Goal: Information Seeking & Learning: Find specific fact

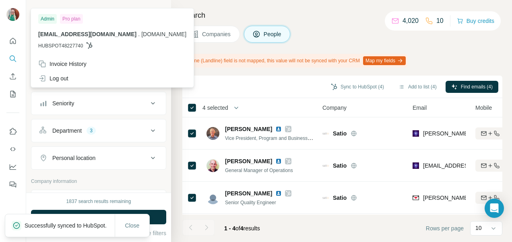
scroll to position [35, 0]
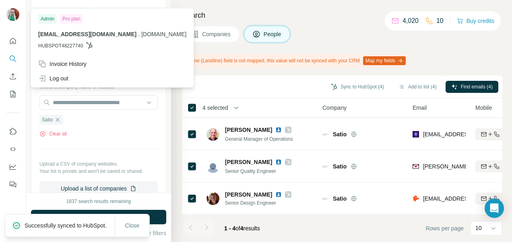
click at [20, 14] on div at bounding box center [13, 15] width 23 height 27
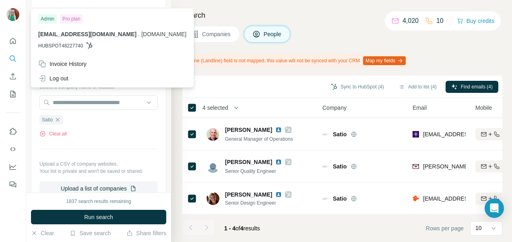
click at [66, 47] on span "HUBSPOT48227740" at bounding box center [60, 45] width 45 height 7
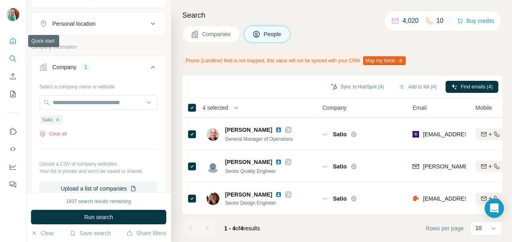
click at [9, 40] on icon "Quick start" at bounding box center [13, 41] width 8 height 8
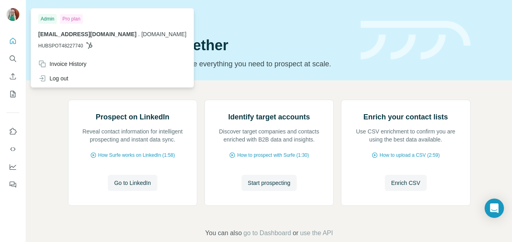
click at [12, 17] on img at bounding box center [12, 14] width 13 height 13
click at [19, 170] on button "Dashboard" at bounding box center [12, 167] width 13 height 15
drag, startPoint x: 39, startPoint y: 44, endPoint x: 99, endPoint y: 46, distance: 59.2
click at [99, 46] on p "HUBSPOT48227740" at bounding box center [112, 45] width 148 height 7
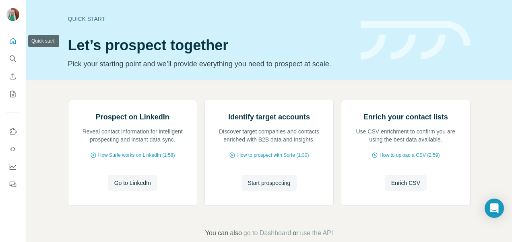
click at [16, 43] on icon "Quick start" at bounding box center [13, 41] width 8 height 8
click at [10, 56] on icon "Search" at bounding box center [13, 59] width 8 height 8
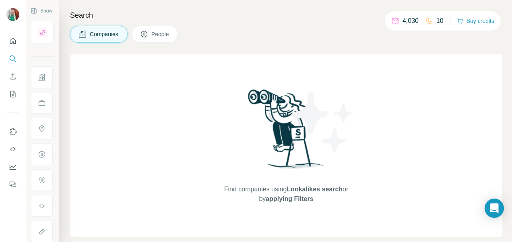
click at [37, 74] on div at bounding box center [42, 77] width 22 height 22
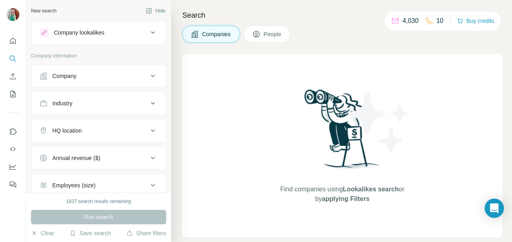
click at [151, 75] on icon at bounding box center [153, 76] width 4 height 2
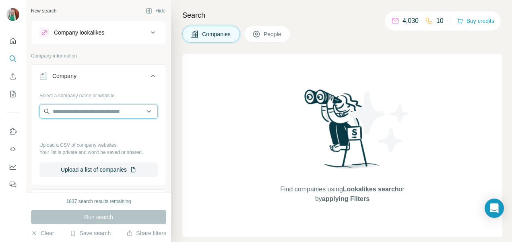
click at [62, 113] on input "text" at bounding box center [98, 111] width 118 height 15
click at [71, 110] on input "text" at bounding box center [98, 111] width 118 height 15
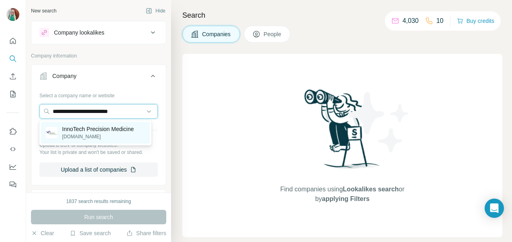
type input "**********"
click at [115, 130] on p "InnoTech Precision Medicine" at bounding box center [98, 129] width 72 height 8
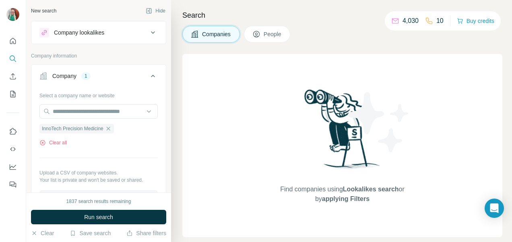
click at [110, 215] on span "Run search" at bounding box center [98, 217] width 29 height 8
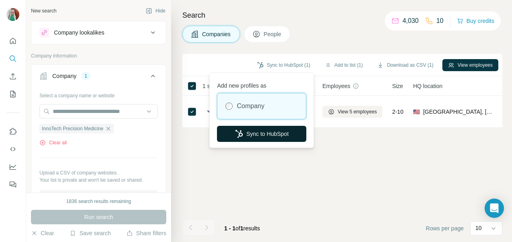
click at [267, 137] on button "Sync to HubSpot" at bounding box center [261, 134] width 89 height 16
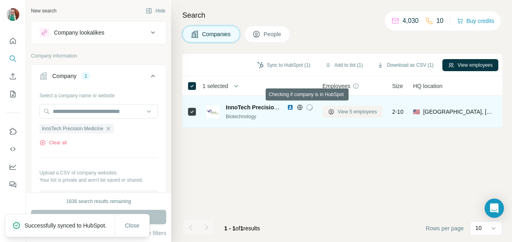
click at [341, 112] on span "View 5 employees" at bounding box center [357, 111] width 39 height 7
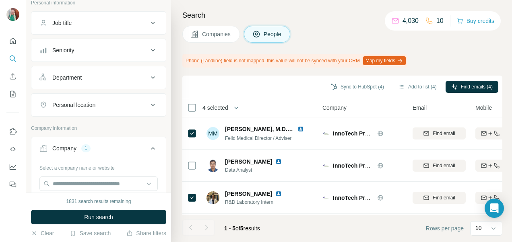
scroll to position [7, 0]
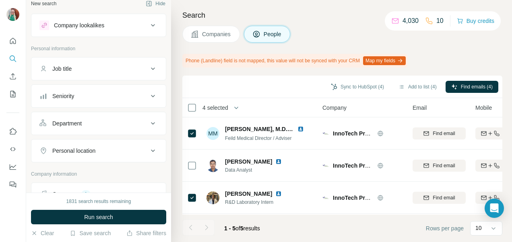
click at [145, 63] on button "Job title" at bounding box center [98, 68] width 135 height 19
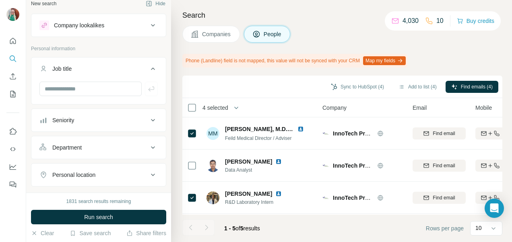
click at [145, 63] on button "Job title" at bounding box center [98, 70] width 135 height 23
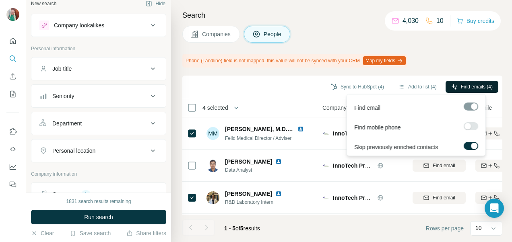
click at [479, 88] on span "Find emails (4)" at bounding box center [477, 86] width 32 height 7
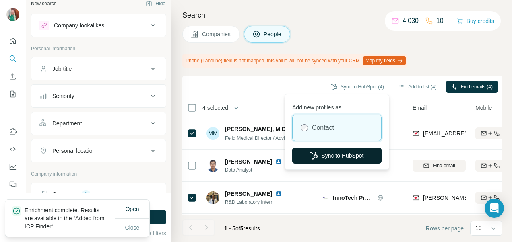
click at [321, 154] on button "Sync to HubSpot" at bounding box center [336, 156] width 89 height 16
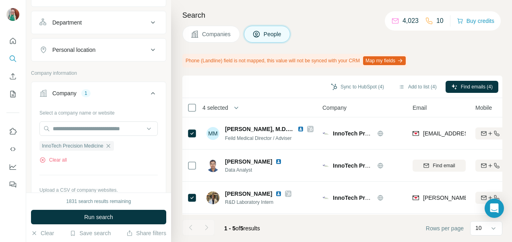
scroll to position [121, 0]
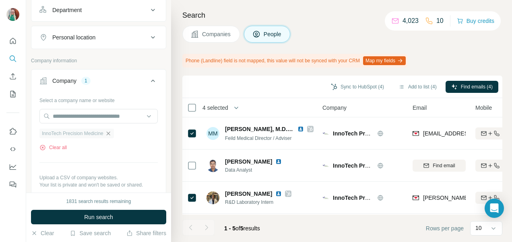
click at [110, 133] on icon "button" at bounding box center [108, 134] width 6 height 6
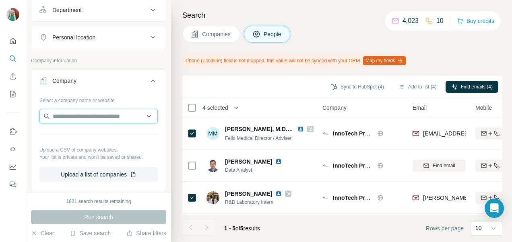
click at [96, 118] on input "text" at bounding box center [98, 116] width 118 height 15
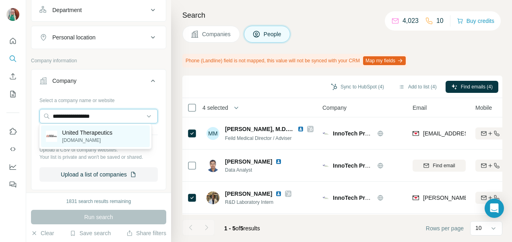
type input "**********"
click at [69, 136] on p "United Therapeutics" at bounding box center [87, 133] width 50 height 8
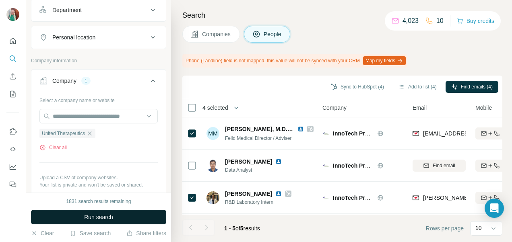
click at [113, 220] on span "Run search" at bounding box center [98, 217] width 29 height 8
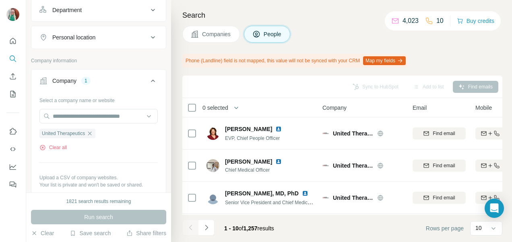
click at [212, 30] on button "Companies" at bounding box center [211, 34] width 58 height 17
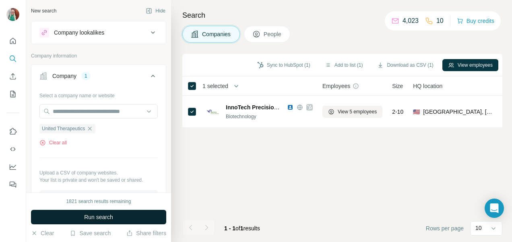
click at [85, 216] on span "Run search" at bounding box center [98, 217] width 29 height 8
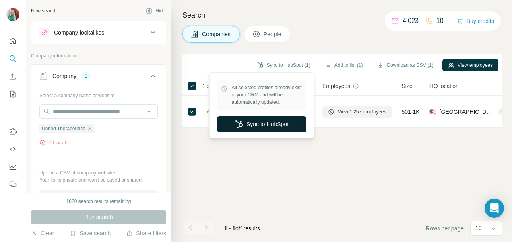
click at [264, 120] on button "Sync to HubSpot" at bounding box center [261, 124] width 89 height 16
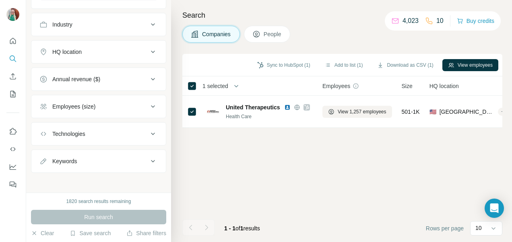
scroll to position [205, 0]
click at [142, 102] on div "Employees (size)" at bounding box center [93, 106] width 109 height 8
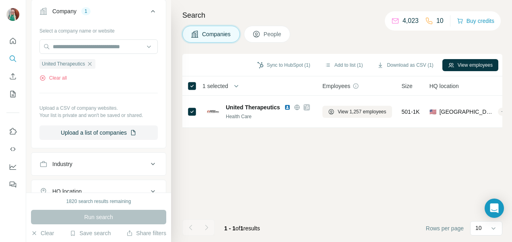
scroll to position [0, 0]
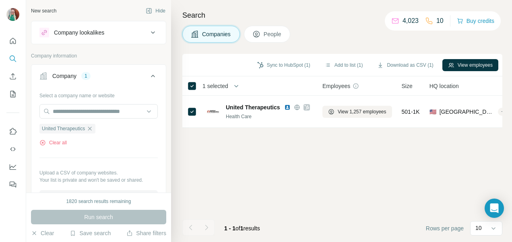
click at [263, 33] on button "People" at bounding box center [267, 34] width 47 height 17
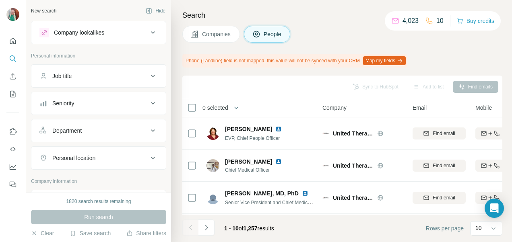
click at [151, 75] on icon at bounding box center [153, 76] width 4 height 2
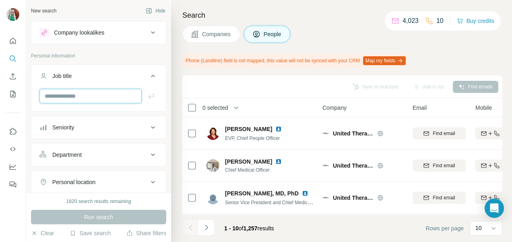
click at [66, 96] on input "text" at bounding box center [90, 96] width 102 height 15
type input "**********"
click at [147, 95] on icon "button" at bounding box center [151, 96] width 8 height 8
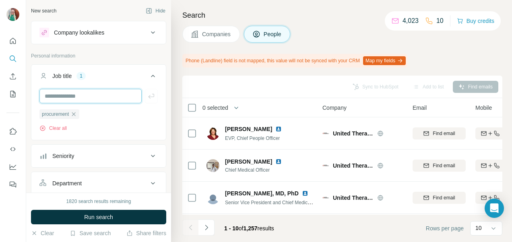
click at [81, 97] on input "text" at bounding box center [90, 96] width 102 height 15
type input "**********"
click at [147, 95] on icon "button" at bounding box center [151, 96] width 8 height 8
click at [96, 94] on input "text" at bounding box center [90, 96] width 102 height 15
type input "*"
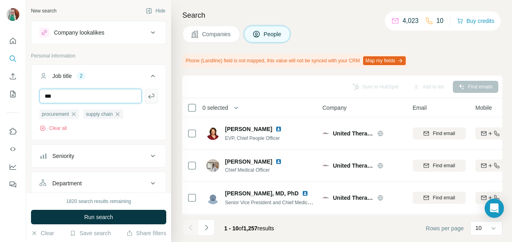
type input "***"
click at [147, 93] on icon "button" at bounding box center [151, 96] width 8 height 8
click at [114, 214] on button "Run search" at bounding box center [98, 217] width 135 height 15
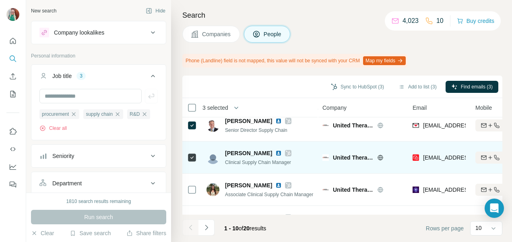
scroll to position [81, 0]
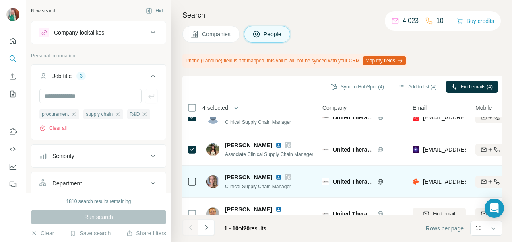
click at [184, 179] on td at bounding box center [191, 182] width 19 height 32
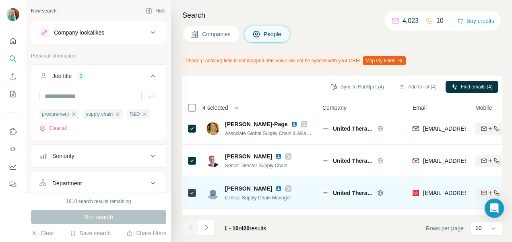
scroll to position [0, 0]
